Goal: Obtain resource: Download file/media

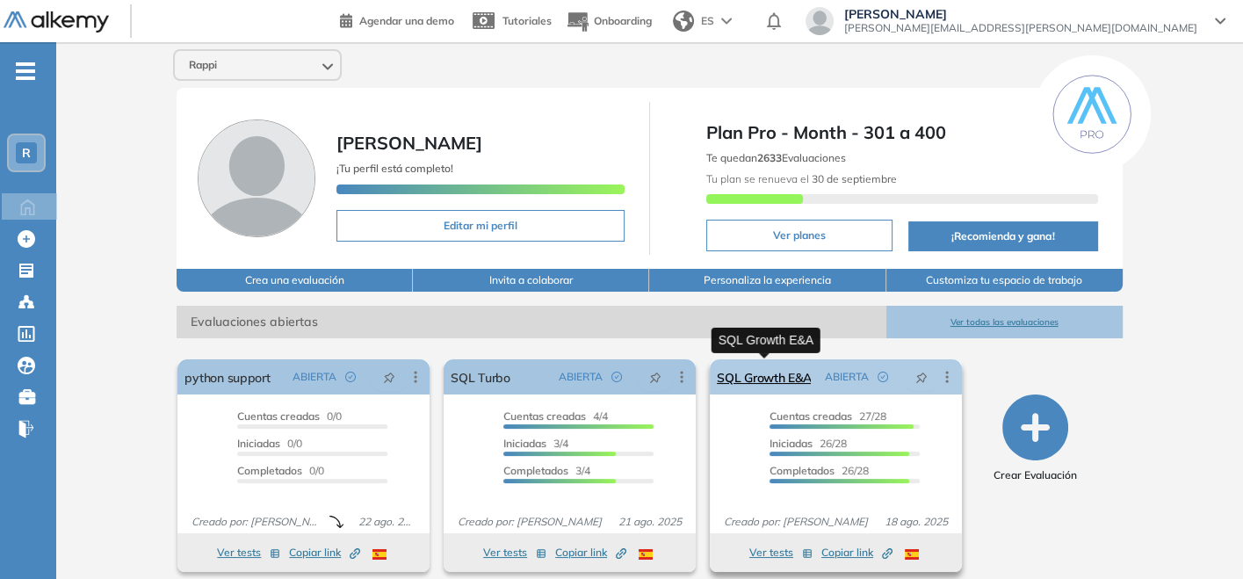
click at [771, 360] on link "SQL Growth E&A" at bounding box center [764, 376] width 94 height 35
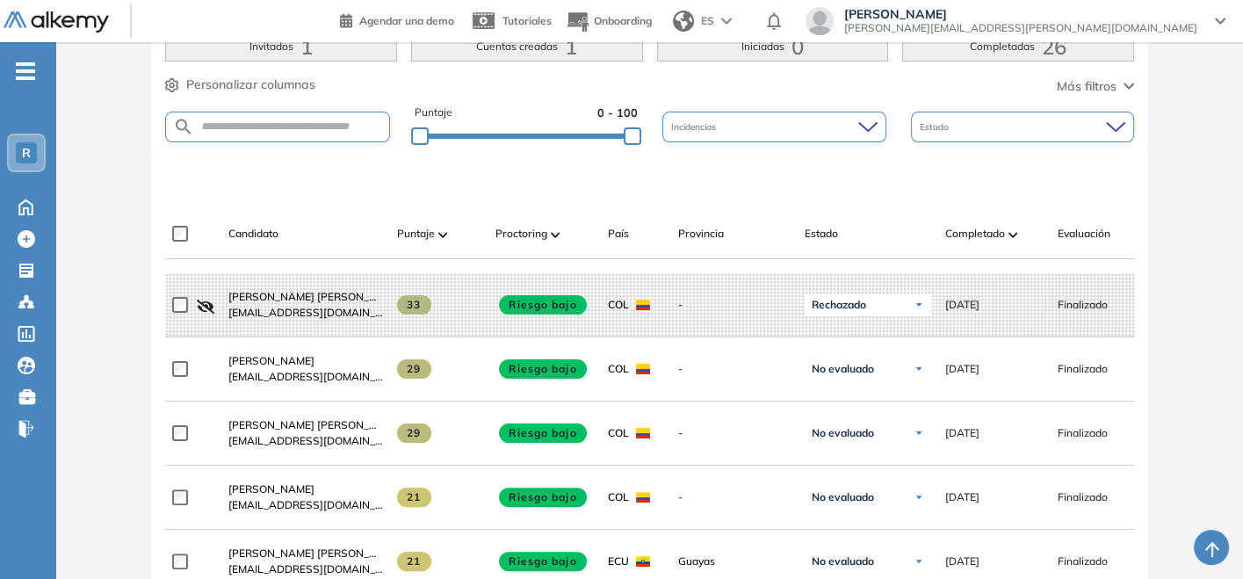
scroll to position [390, 0]
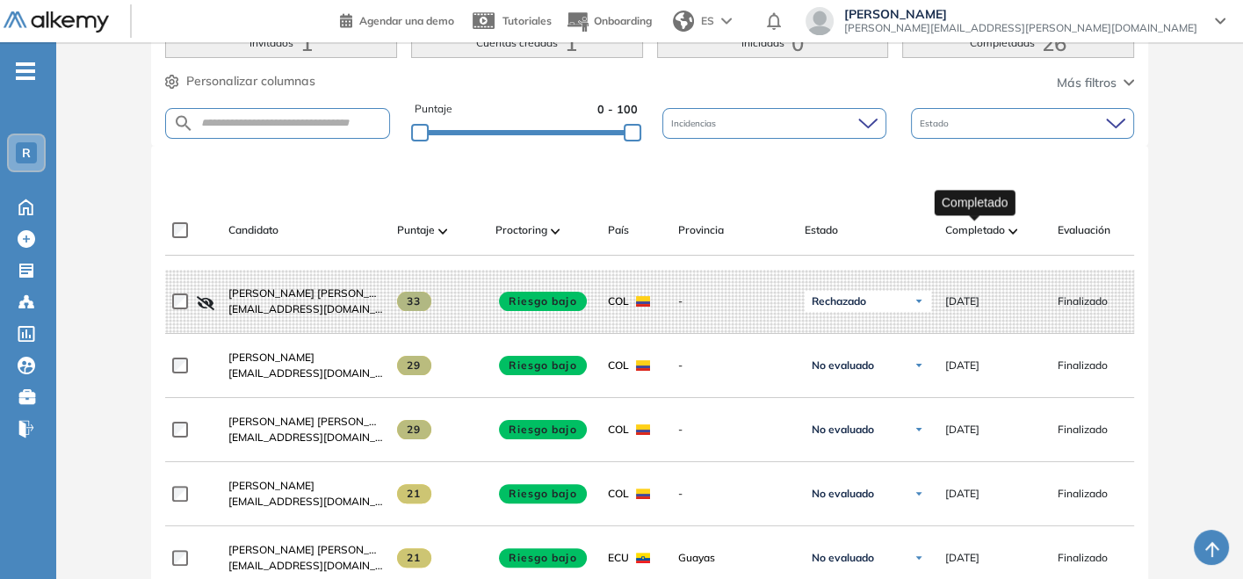
click at [968, 222] on span "Completado" at bounding box center [976, 230] width 60 height 16
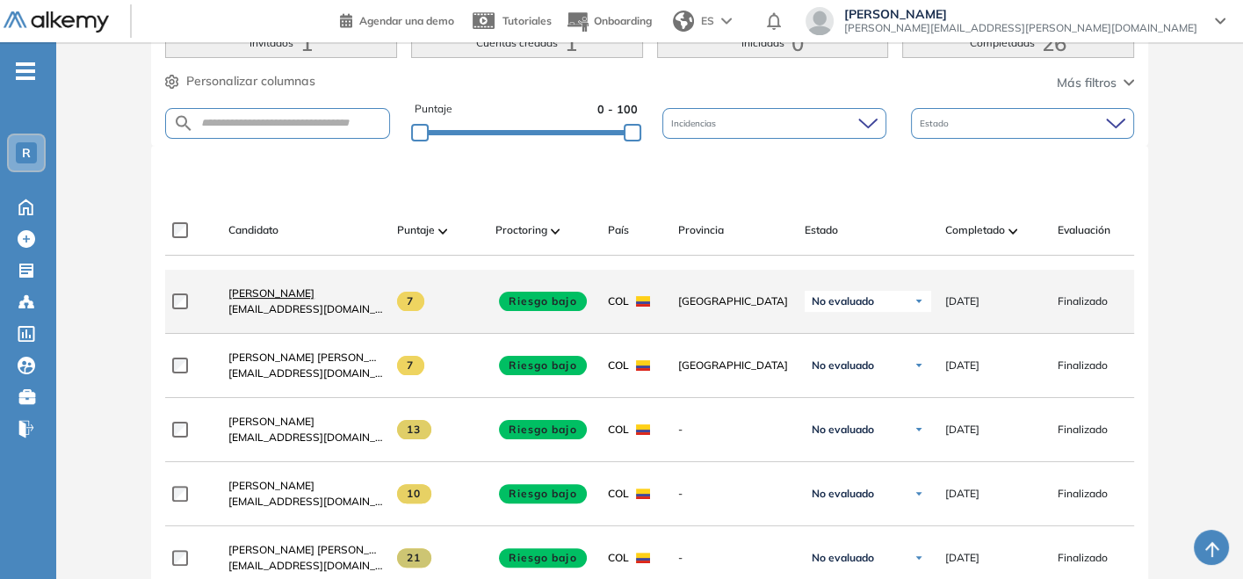
click at [264, 300] on span "[PERSON_NAME]" at bounding box center [271, 292] width 86 height 13
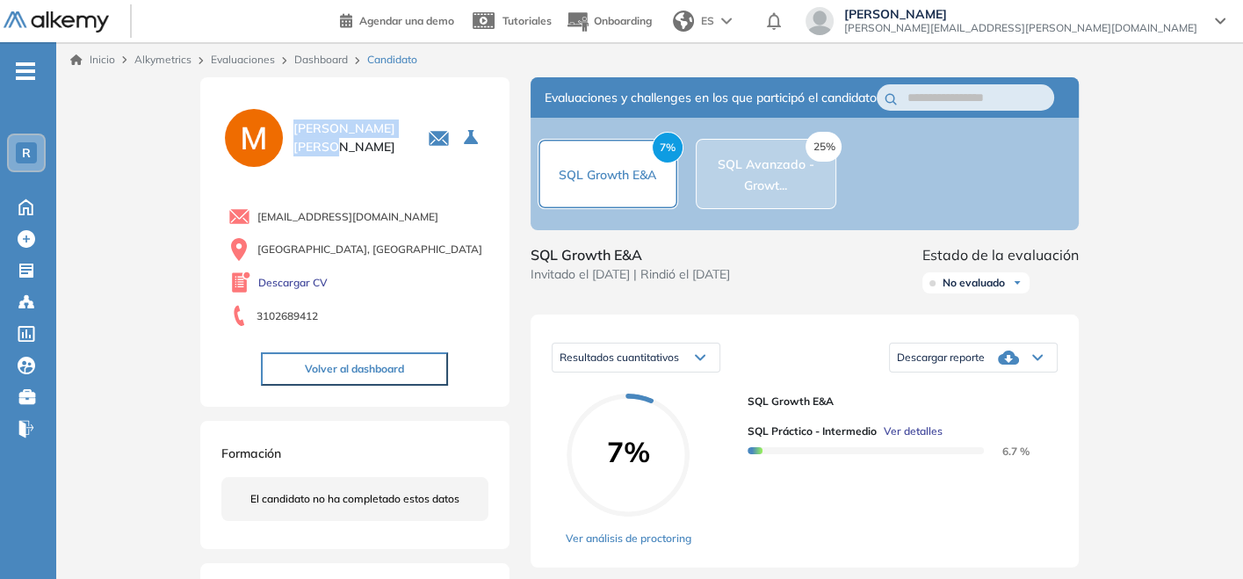
drag, startPoint x: 294, startPoint y: 135, endPoint x: 375, endPoint y: 135, distance: 81.7
click at [375, 135] on div "[PERSON_NAME]" at bounding box center [354, 137] width 267 height 65
copy span "[PERSON_NAME]"
click at [678, 301] on div "SQL Growth E&A Invitado el [DATE] | Rindió el [DATE]" at bounding box center [630, 272] width 199 height 56
click at [314, 55] on link "Dashboard" at bounding box center [321, 59] width 54 height 13
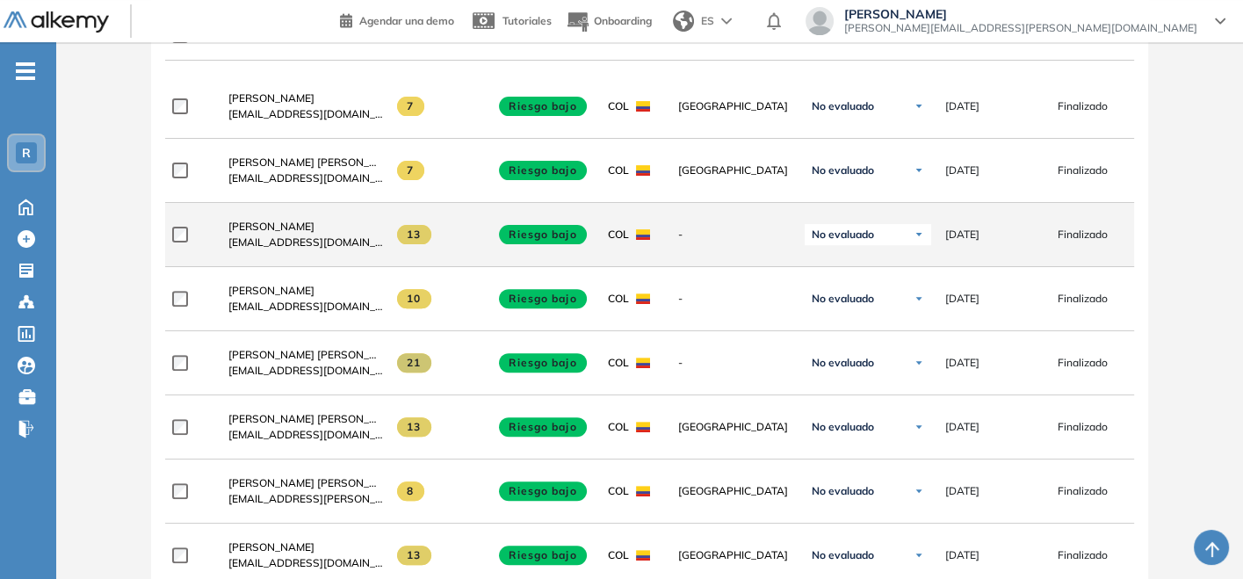
scroll to position [488, 0]
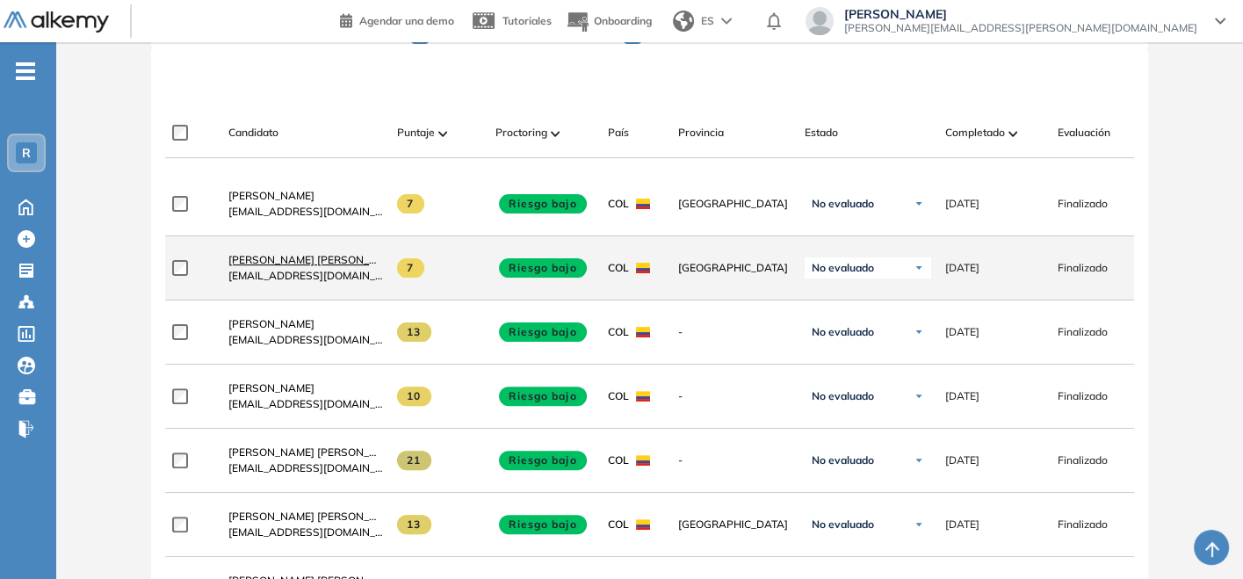
click at [340, 263] on span "[PERSON_NAME] [PERSON_NAME] [PERSON_NAME]" at bounding box center [360, 259] width 264 height 13
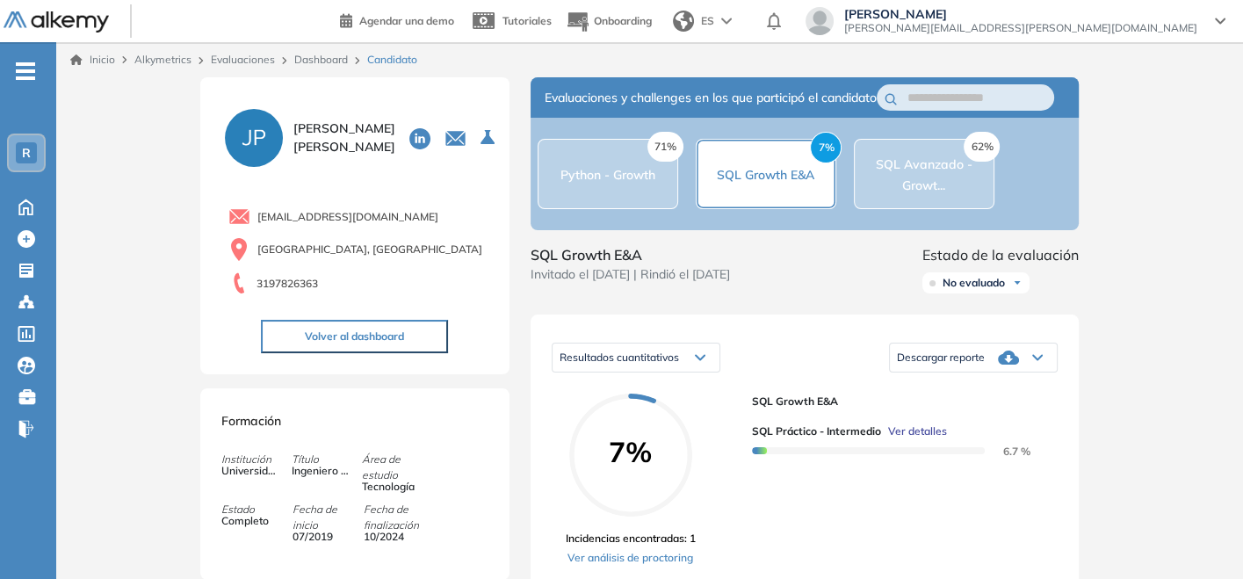
click at [315, 59] on link "Dashboard" at bounding box center [321, 59] width 54 height 13
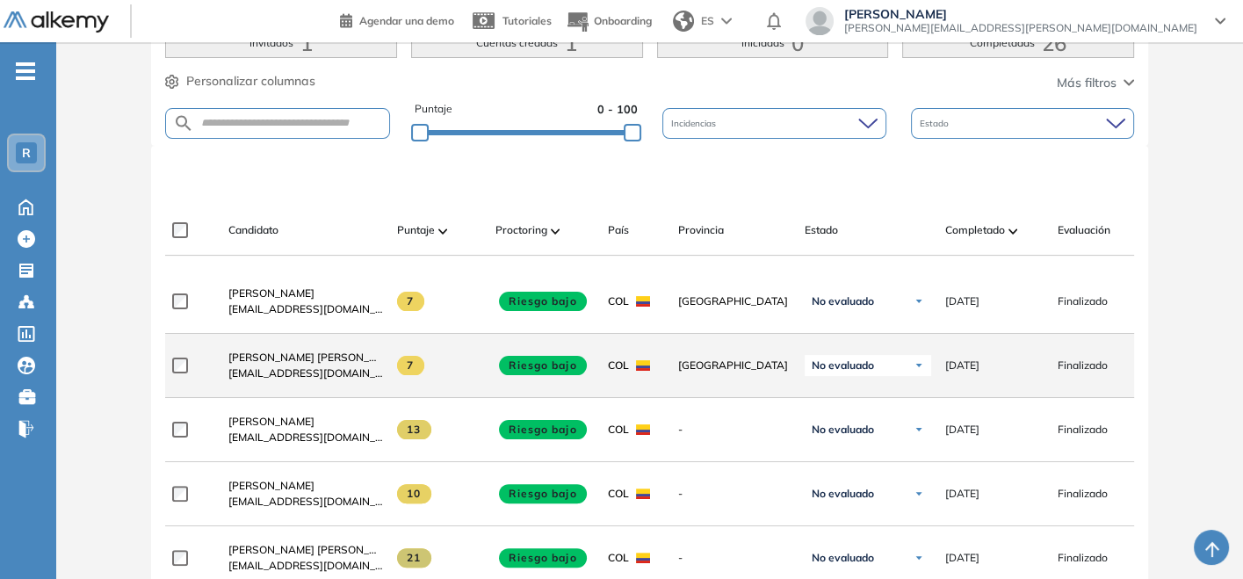
scroll to position [488, 0]
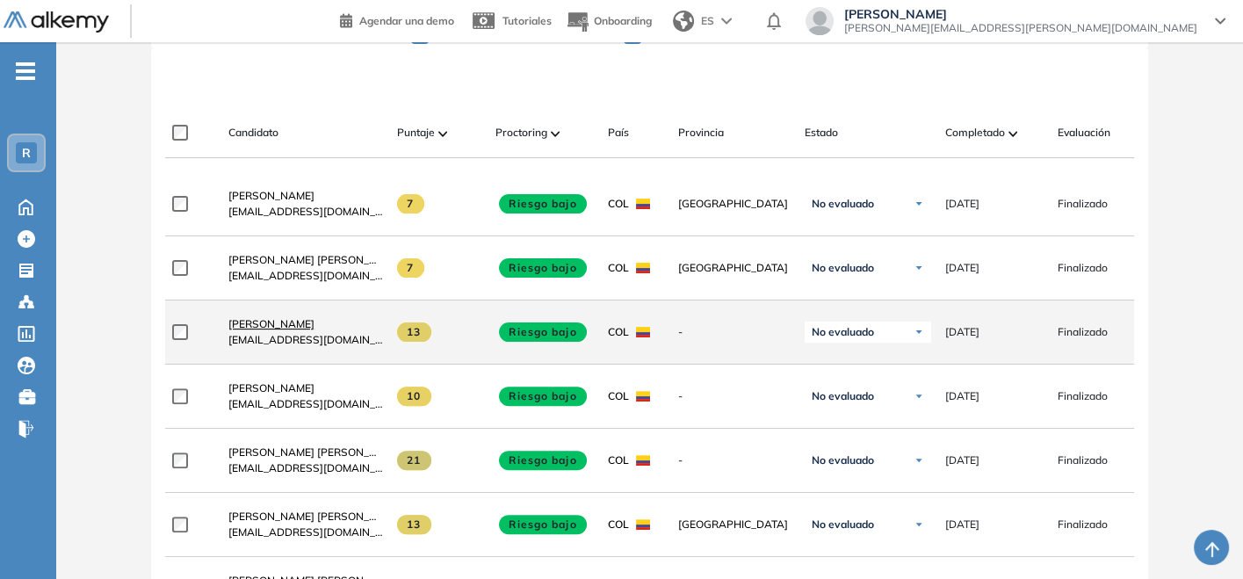
click at [252, 327] on span "[PERSON_NAME]" at bounding box center [271, 323] width 86 height 13
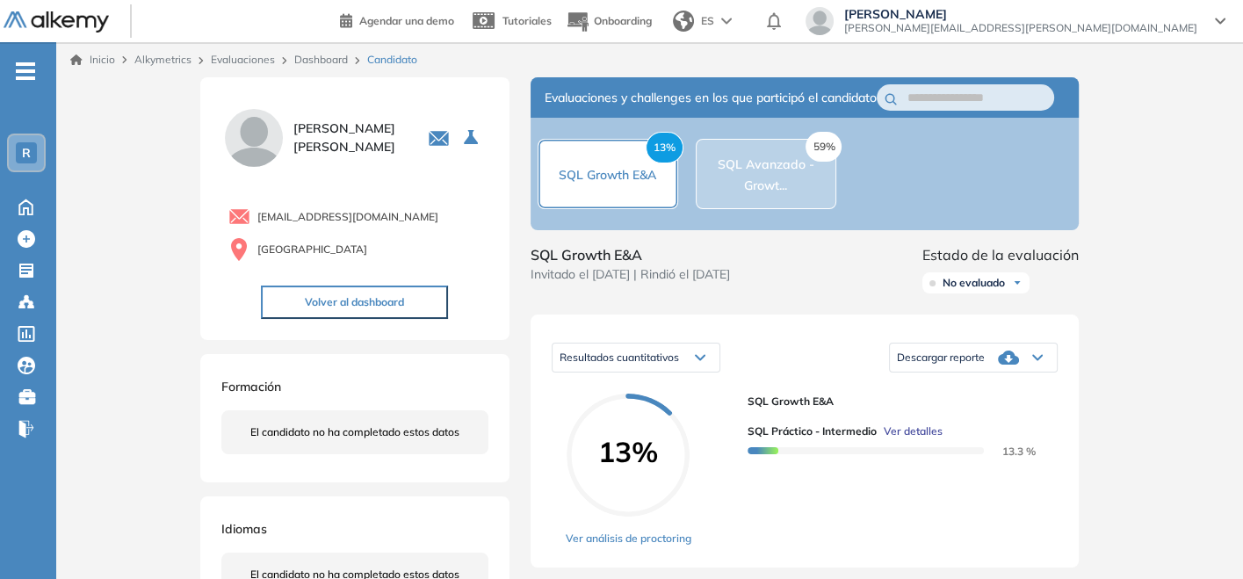
click at [333, 54] on link "Dashboard" at bounding box center [321, 59] width 54 height 13
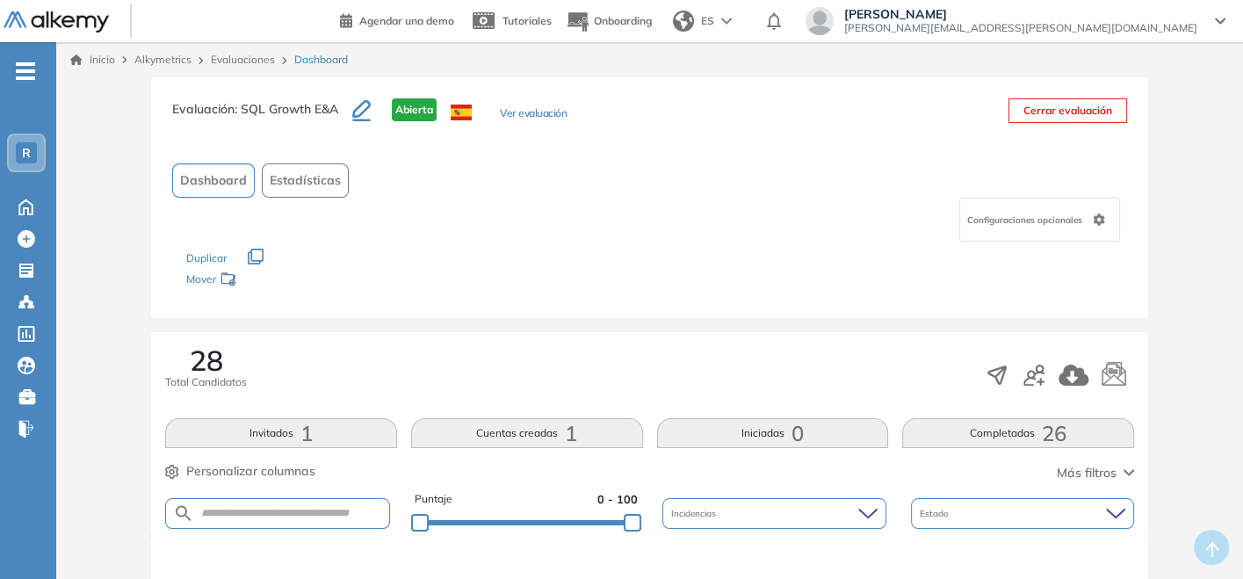
click at [252, 56] on link "Evaluaciones" at bounding box center [243, 59] width 64 height 13
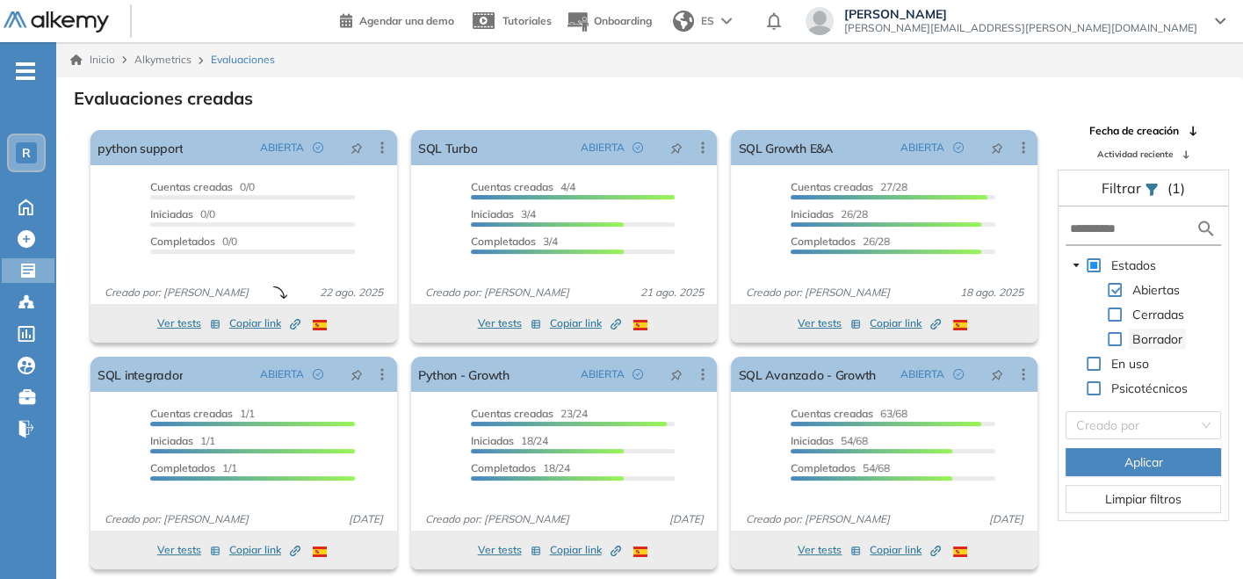
scroll to position [42, 0]
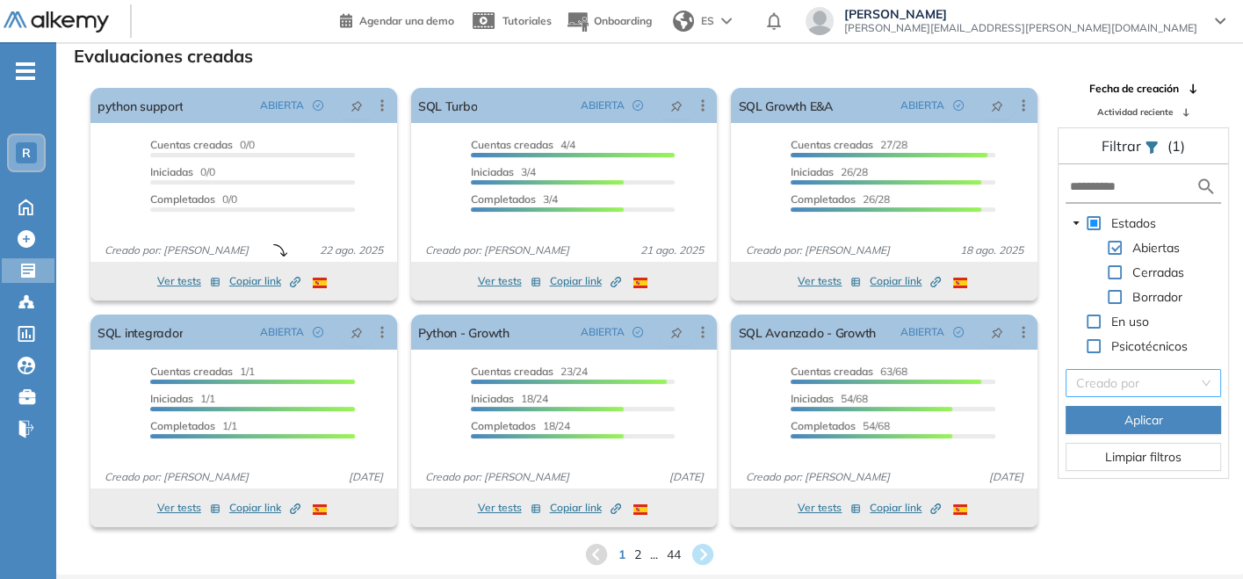
click at [1163, 385] on input "search" at bounding box center [1137, 383] width 122 height 26
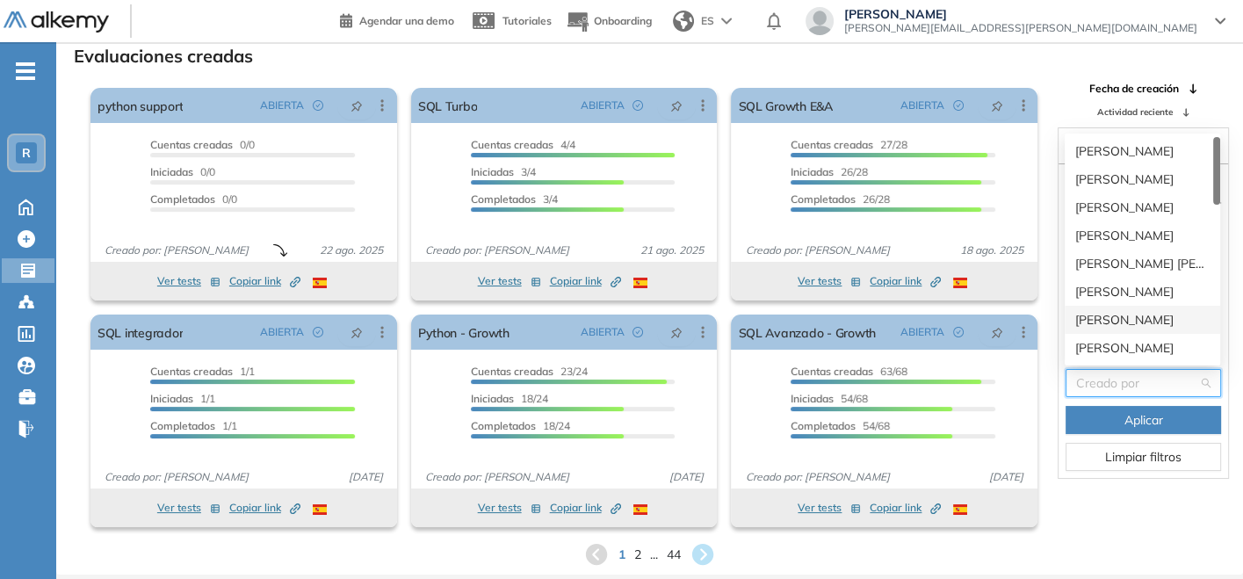
click at [1125, 311] on div "[PERSON_NAME]" at bounding box center [1143, 319] width 134 height 19
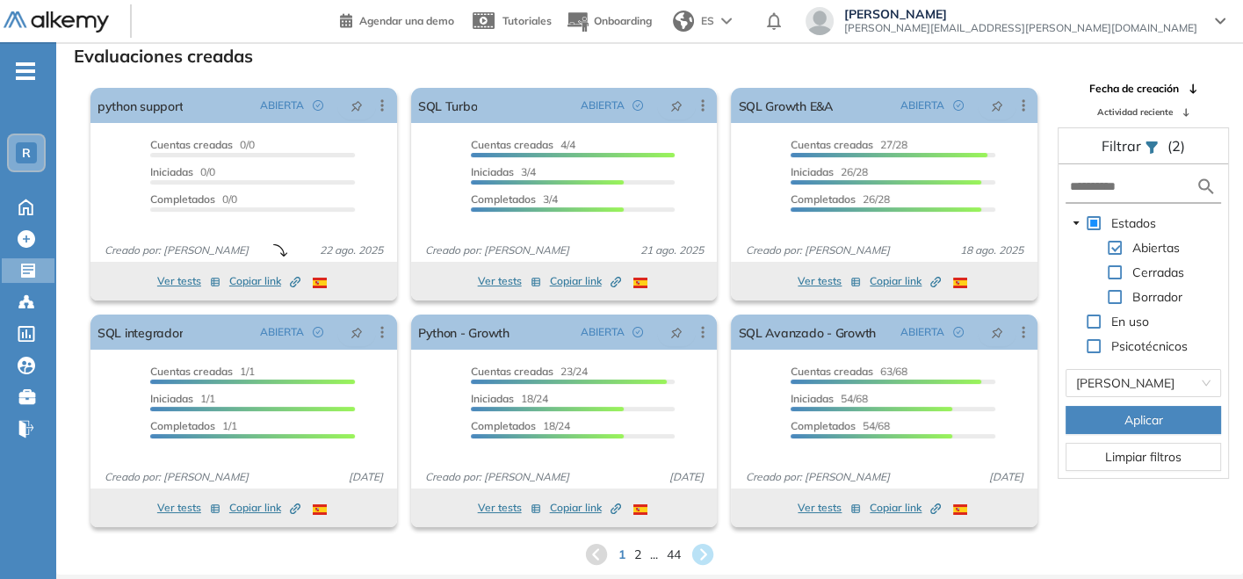
click at [1109, 420] on button "Aplicar" at bounding box center [1144, 420] width 156 height 28
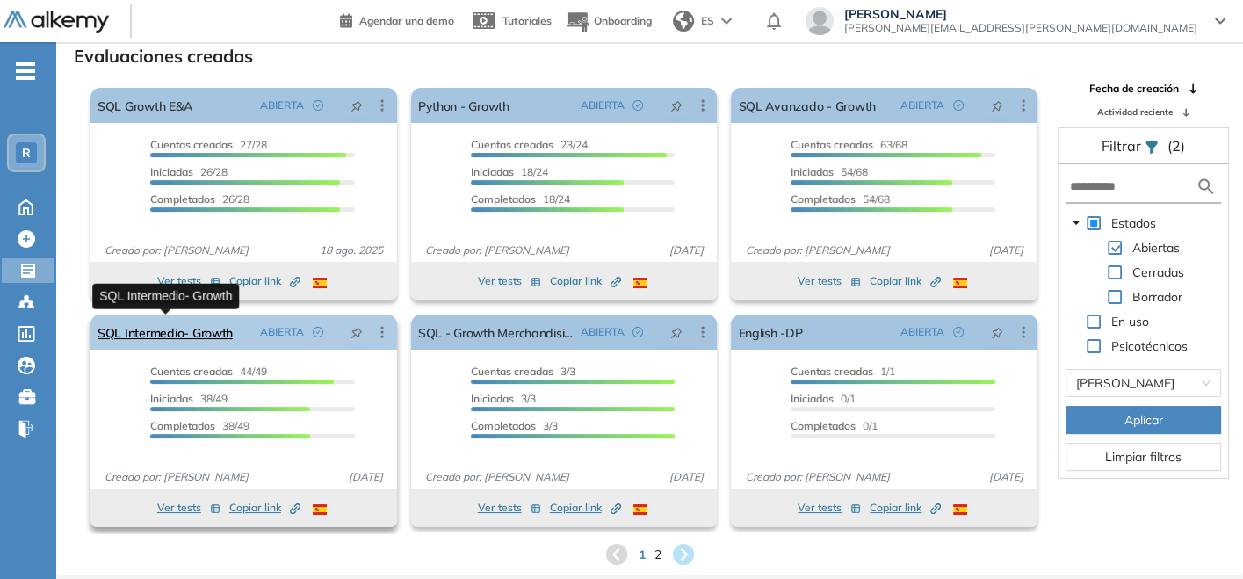
click at [226, 332] on link "SQL Intermedio- Growth" at bounding box center [165, 332] width 135 height 35
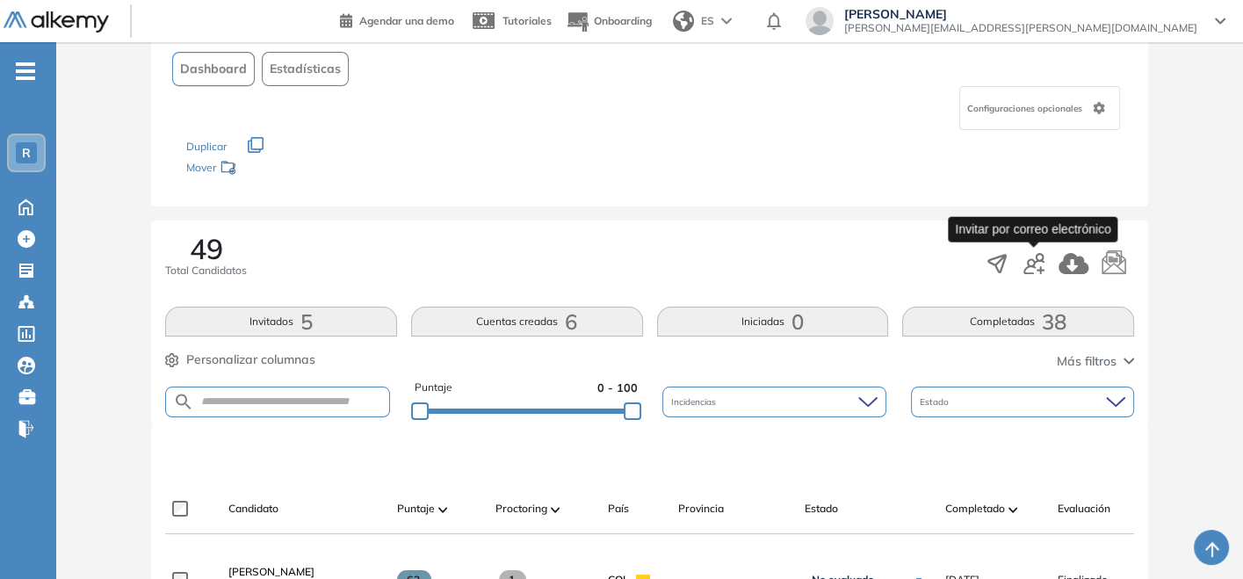
scroll to position [195, 0]
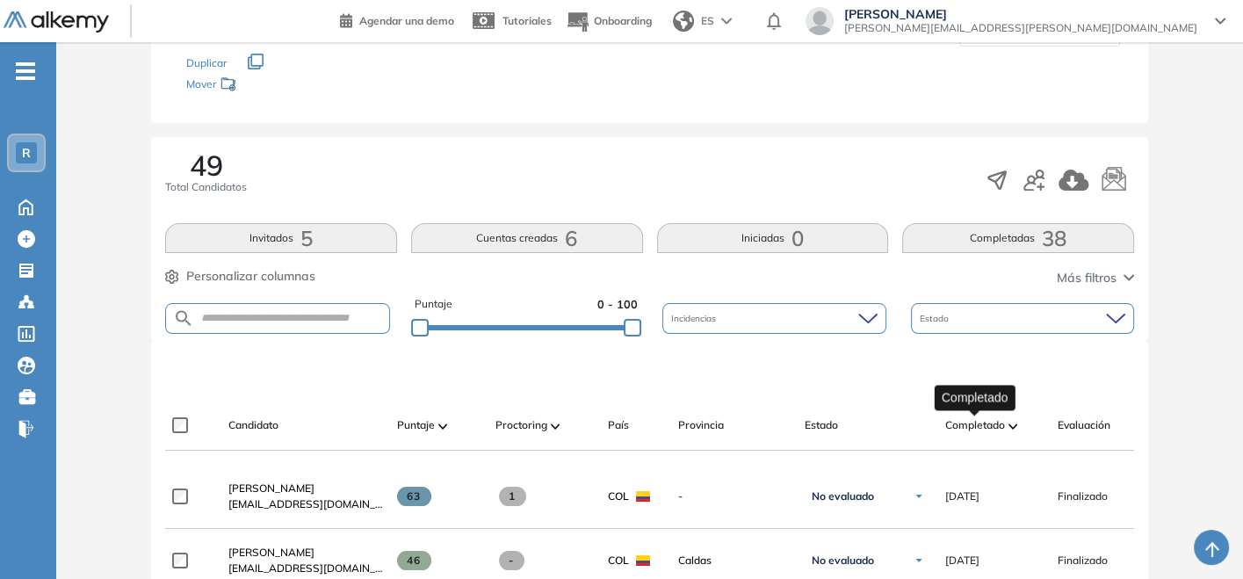
click at [994, 428] on span "Completado" at bounding box center [976, 425] width 60 height 16
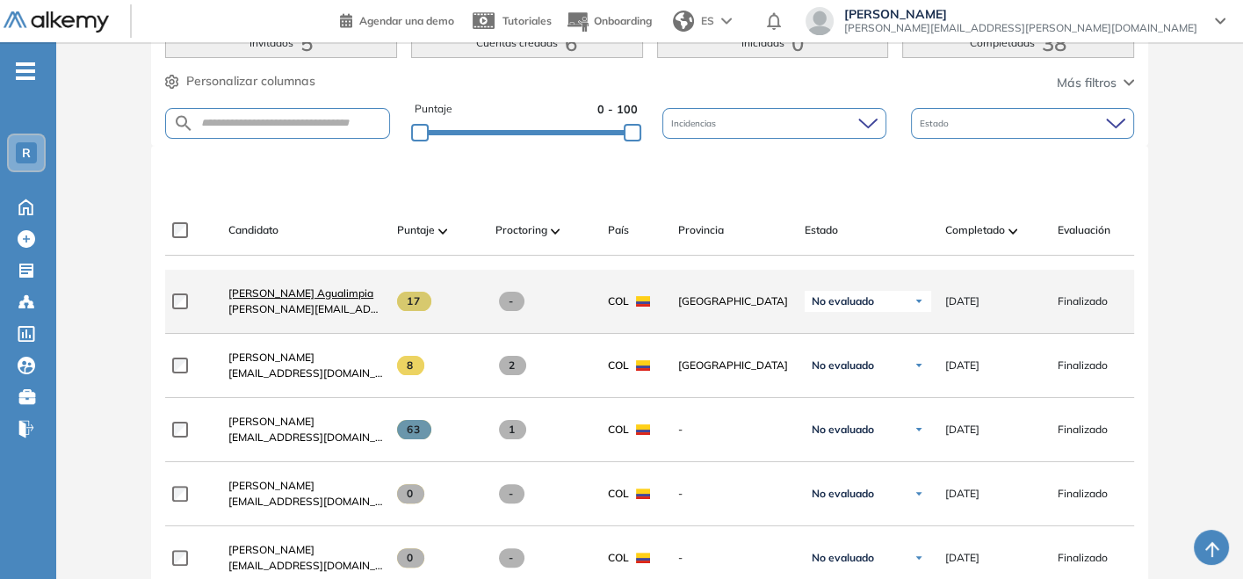
click at [271, 300] on span "[PERSON_NAME] Agualimpia" at bounding box center [300, 292] width 145 height 13
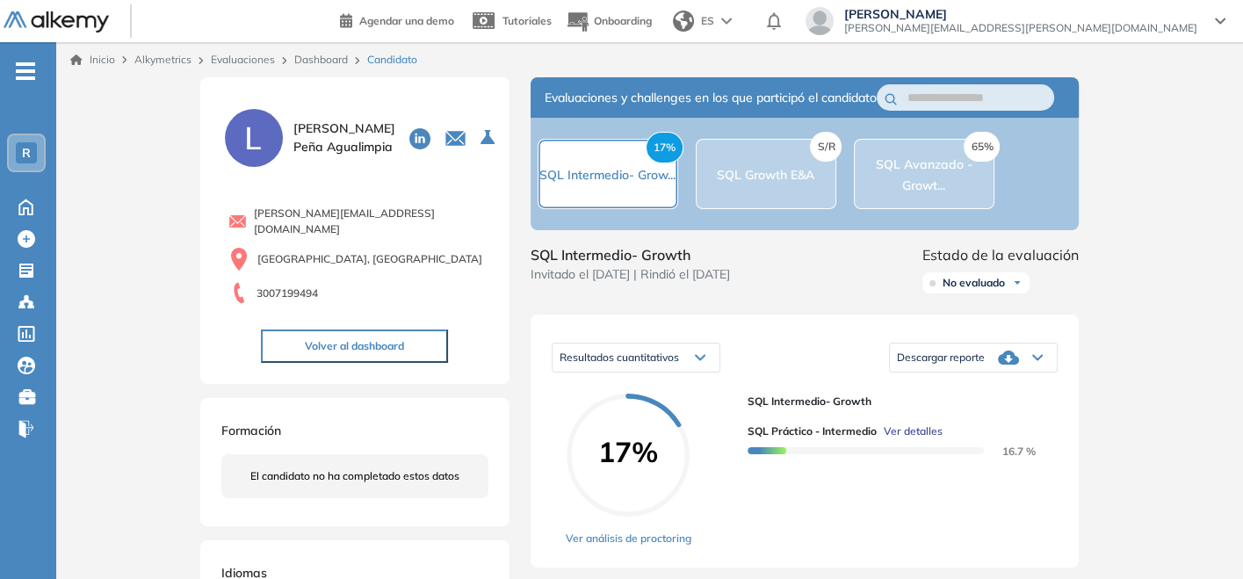
click at [976, 365] on span "Descargar reporte" at bounding box center [941, 358] width 88 height 14
click at [955, 391] on li "Descargar informe completo" at bounding box center [963, 382] width 130 height 18
click at [314, 56] on link "Dashboard" at bounding box center [321, 59] width 54 height 13
